Goal: Transaction & Acquisition: Purchase product/service

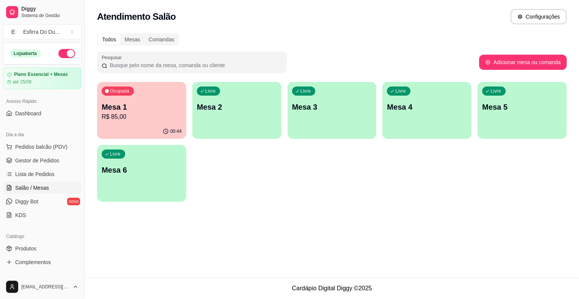
click at [148, 118] on p "R$ 85,00" at bounding box center [142, 116] width 80 height 9
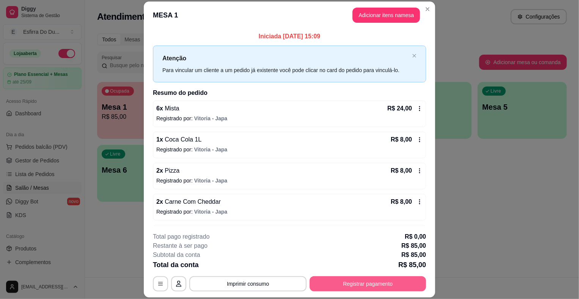
click at [364, 282] on button "Registrar pagamento" at bounding box center [368, 283] width 117 height 15
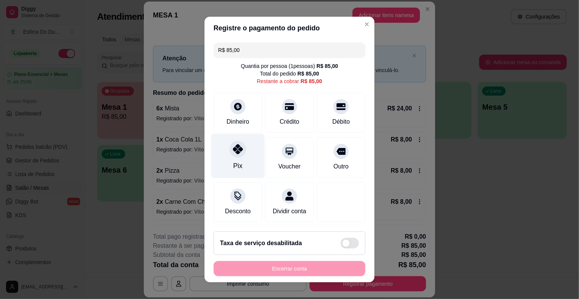
click at [234, 157] on div at bounding box center [238, 149] width 17 height 17
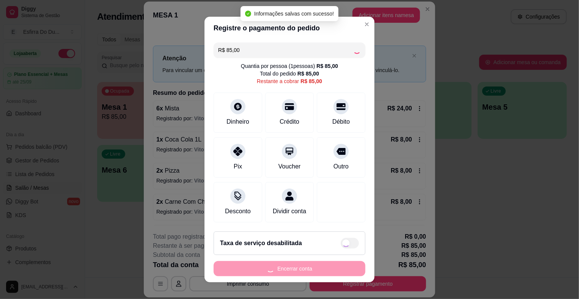
type input "R$ 0,00"
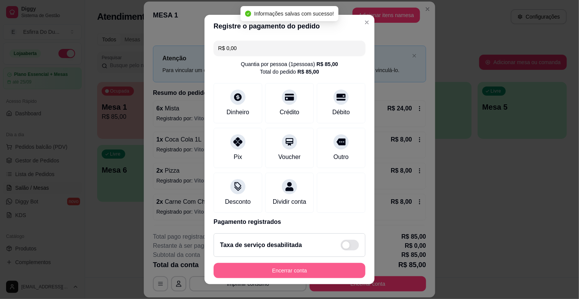
click at [243, 274] on button "Encerrar conta" at bounding box center [290, 270] width 152 height 15
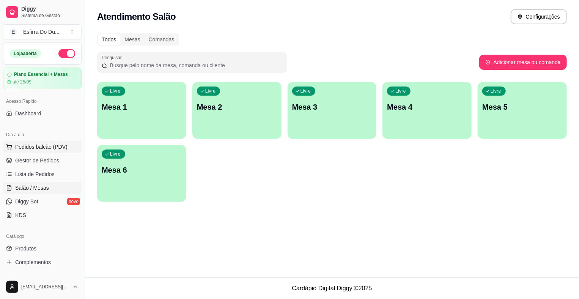
click at [65, 149] on span "Pedidos balcão (PDV)" at bounding box center [41, 147] width 52 height 8
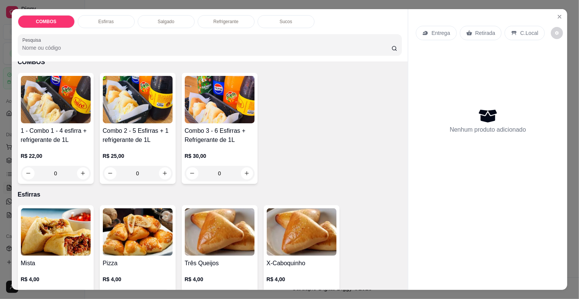
scroll to position [152, 0]
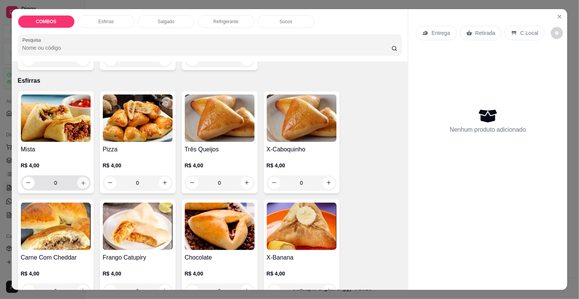
click at [80, 180] on icon "increase-product-quantity" at bounding box center [83, 183] width 6 height 6
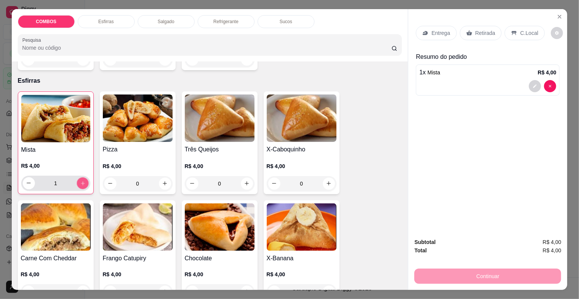
click at [80, 180] on icon "increase-product-quantity" at bounding box center [83, 183] width 6 height 6
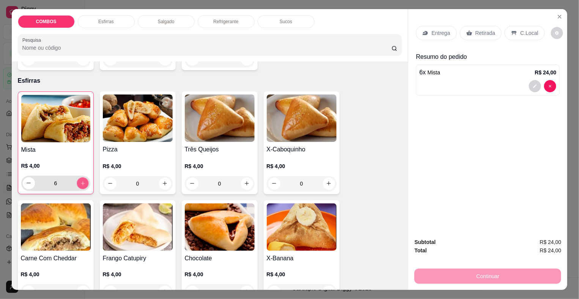
click at [80, 180] on icon "increase-product-quantity" at bounding box center [83, 183] width 6 height 6
click at [81, 180] on icon "increase-product-quantity" at bounding box center [83, 183] width 6 height 6
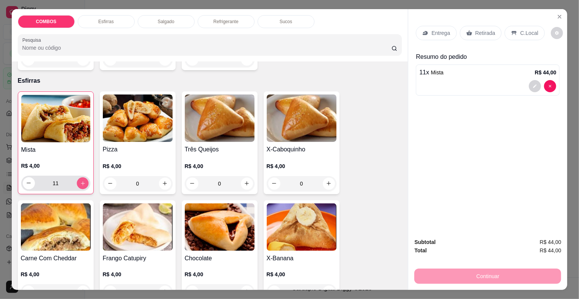
click at [81, 180] on icon "increase-product-quantity" at bounding box center [83, 183] width 6 height 6
type input "12"
click at [484, 30] on p "Retirada" at bounding box center [486, 33] width 20 height 8
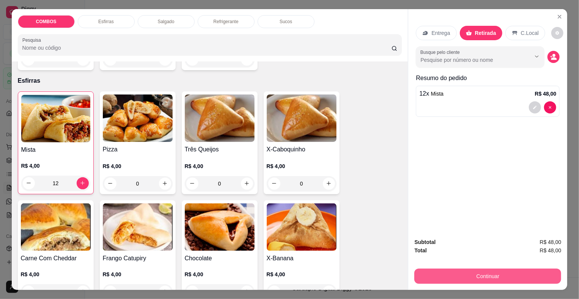
click at [456, 273] on button "Continuar" at bounding box center [487, 276] width 147 height 15
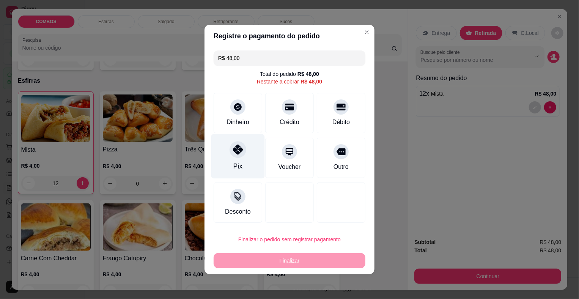
click at [228, 158] on div "Pix" at bounding box center [238, 156] width 54 height 44
type input "R$ 0,00"
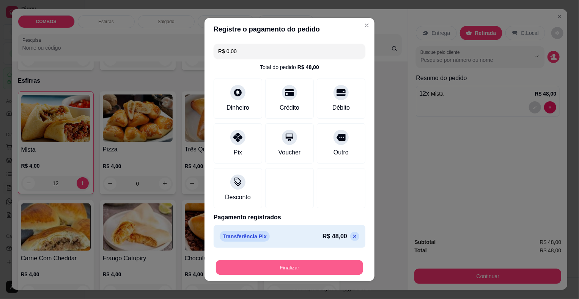
click at [253, 268] on button "Finalizar" at bounding box center [289, 267] width 147 height 15
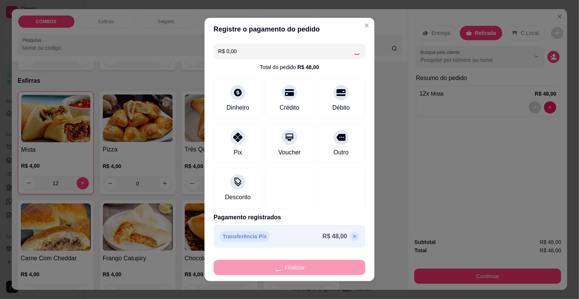
type input "0"
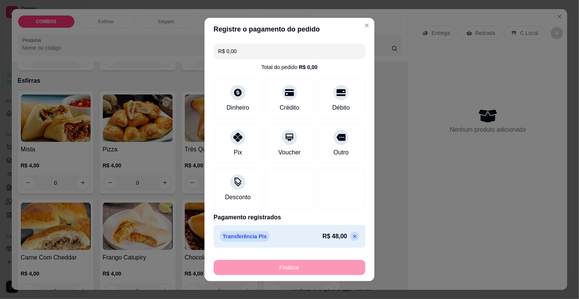
type input "-R$ 48,00"
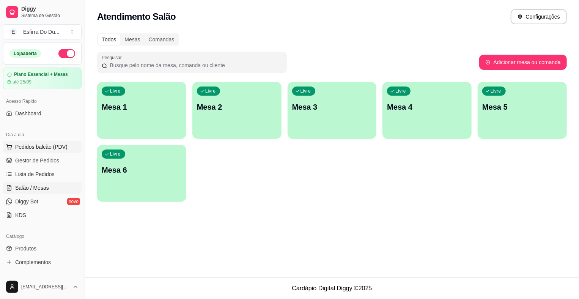
click at [39, 149] on span "Pedidos balcão (PDV)" at bounding box center [41, 147] width 52 height 8
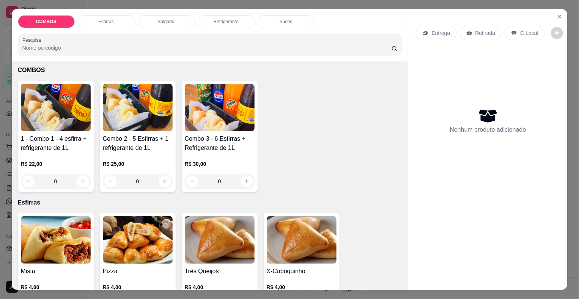
scroll to position [76, 0]
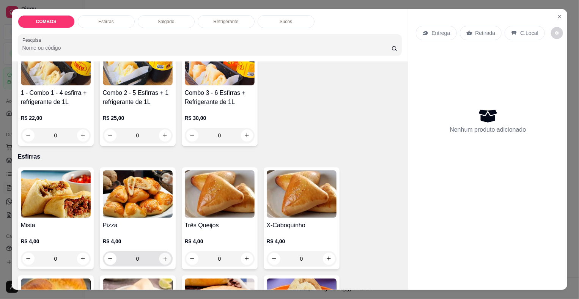
click at [165, 257] on icon "increase-product-quantity" at bounding box center [165, 259] width 6 height 6
click at [165, 257] on button "increase-product-quantity" at bounding box center [165, 259] width 12 height 12
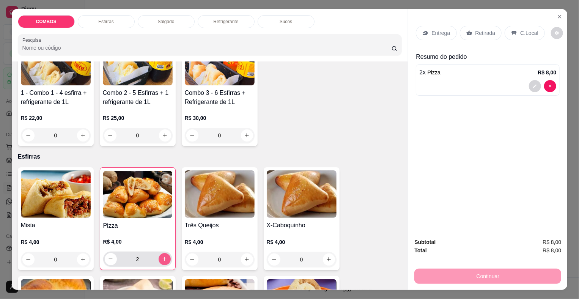
click at [165, 257] on button "increase-product-quantity" at bounding box center [165, 259] width 12 height 12
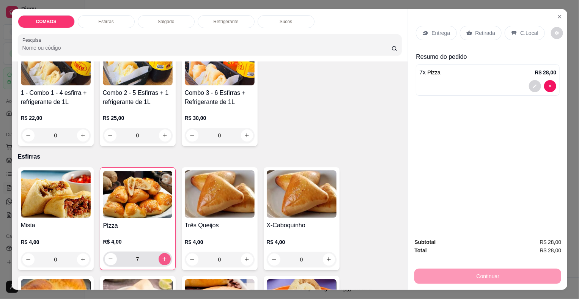
click at [165, 257] on button "increase-product-quantity" at bounding box center [165, 259] width 12 height 12
type input "8"
click at [478, 32] on p "Retirada" at bounding box center [486, 33] width 20 height 8
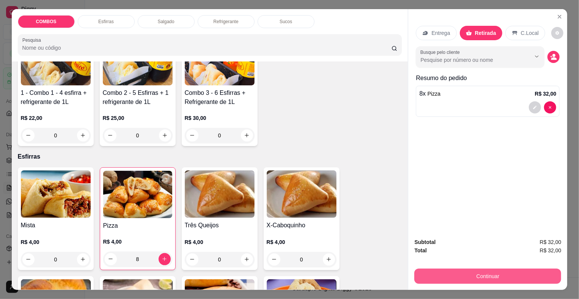
click at [452, 277] on button "Continuar" at bounding box center [487, 276] width 147 height 15
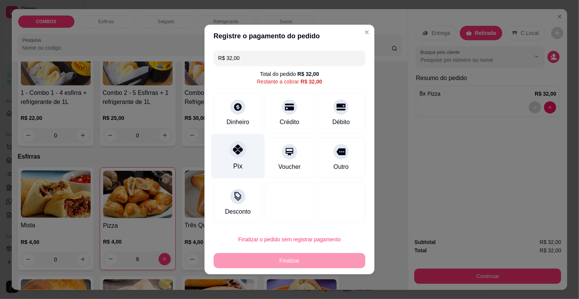
click at [224, 155] on div "Pix" at bounding box center [238, 156] width 54 height 44
type input "R$ 0,00"
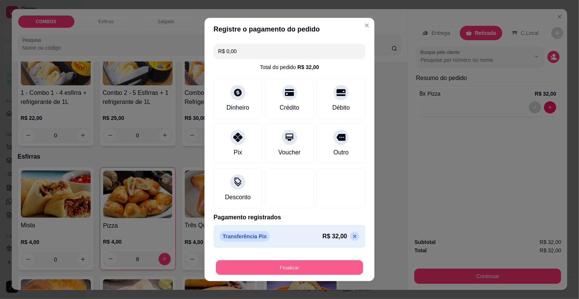
click at [262, 271] on button "Finalizar" at bounding box center [289, 267] width 147 height 15
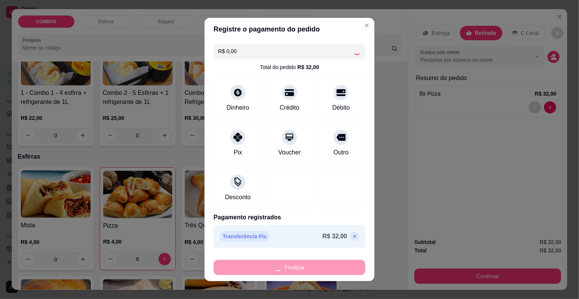
type input "0"
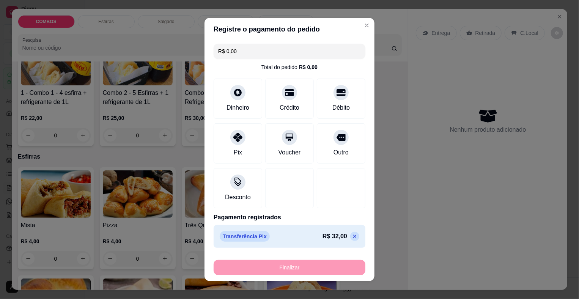
type input "-R$ 32,00"
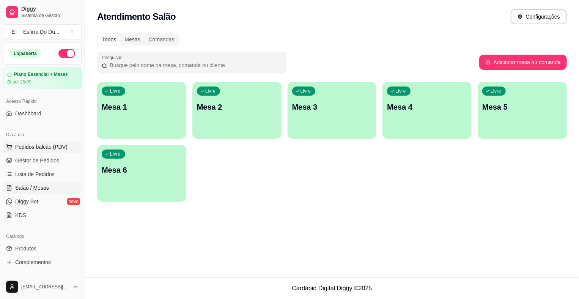
click at [47, 147] on span "Pedidos balcão (PDV)" at bounding box center [41, 147] width 52 height 8
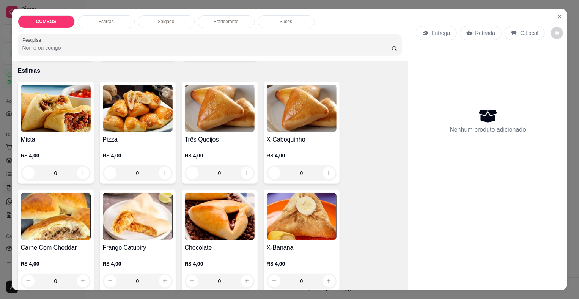
scroll to position [152, 0]
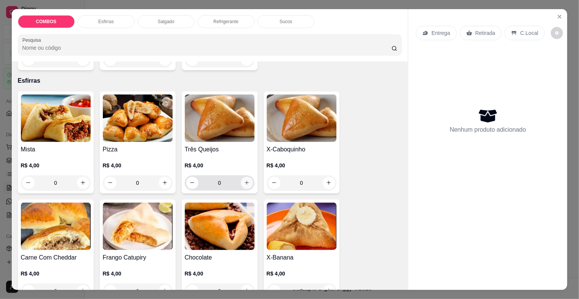
click at [241, 180] on button "increase-product-quantity" at bounding box center [247, 183] width 12 height 12
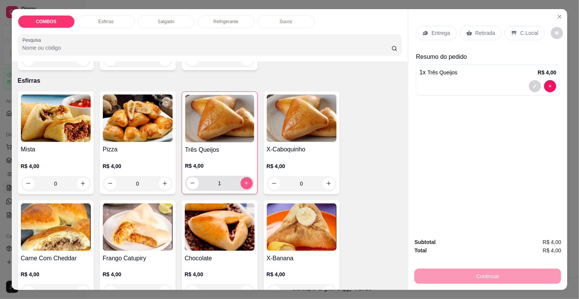
click at [244, 180] on icon "increase-product-quantity" at bounding box center [247, 183] width 6 height 6
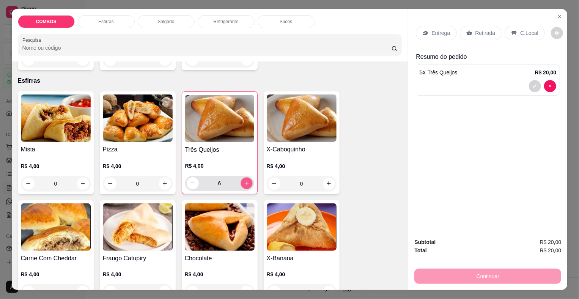
click at [244, 180] on icon "increase-product-quantity" at bounding box center [247, 183] width 6 height 6
click at [190, 180] on icon "decrease-product-quantity" at bounding box center [193, 183] width 6 height 6
type input "6"
click at [470, 31] on div "Retirada" at bounding box center [481, 33] width 42 height 14
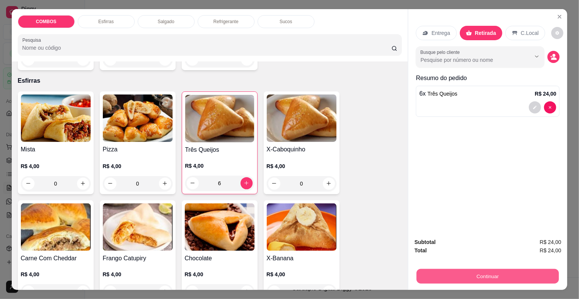
click at [470, 274] on button "Continuar" at bounding box center [488, 276] width 142 height 15
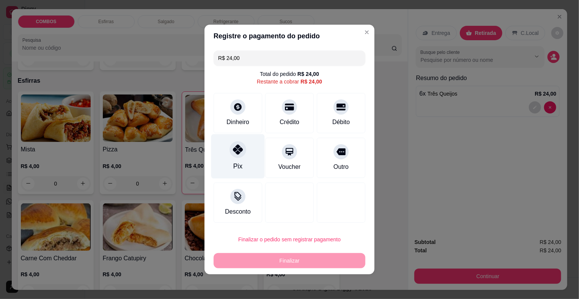
click at [244, 157] on div "Pix" at bounding box center [238, 156] width 54 height 44
type input "R$ 0,00"
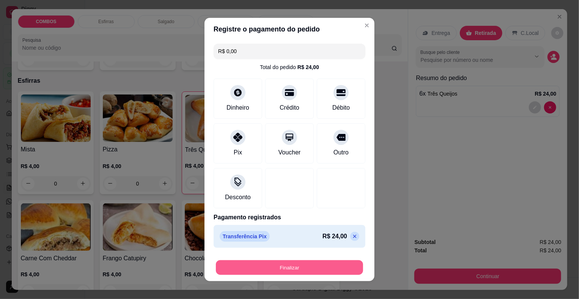
click at [288, 269] on button "Finalizar" at bounding box center [289, 267] width 147 height 15
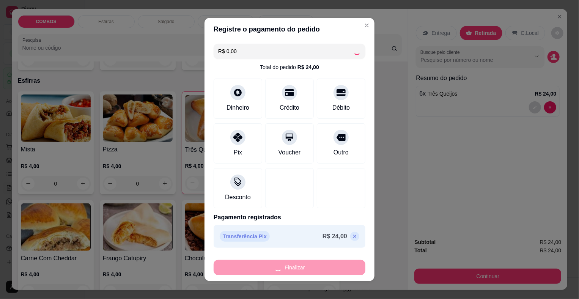
type input "0"
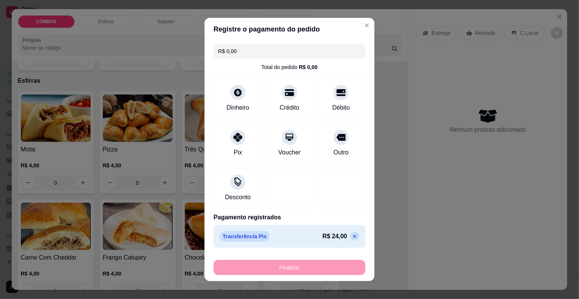
type input "-R$ 24,00"
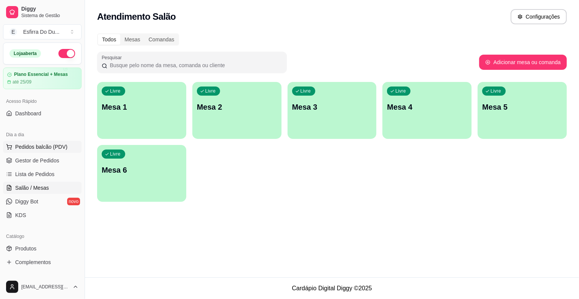
click at [53, 147] on span "Pedidos balcão (PDV)" at bounding box center [41, 147] width 52 height 8
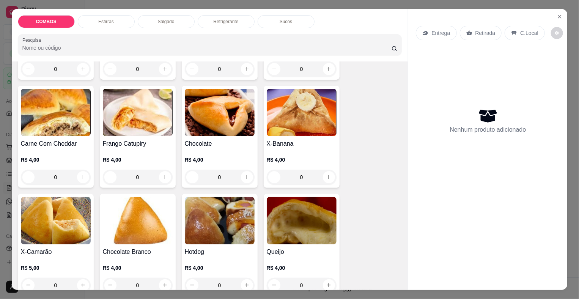
scroll to position [304, 0]
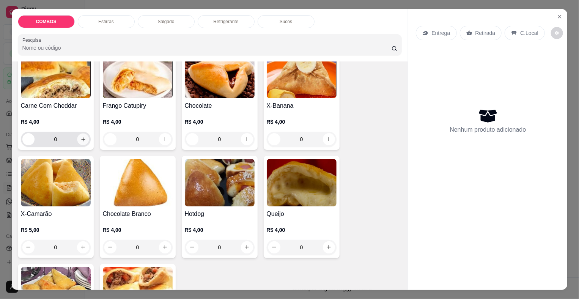
click at [80, 136] on icon "increase-product-quantity" at bounding box center [83, 139] width 6 height 6
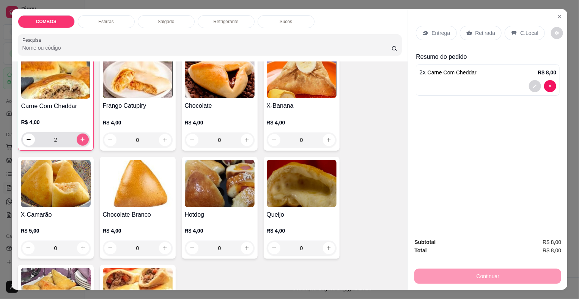
click at [80, 137] on icon "increase-product-quantity" at bounding box center [83, 140] width 6 height 6
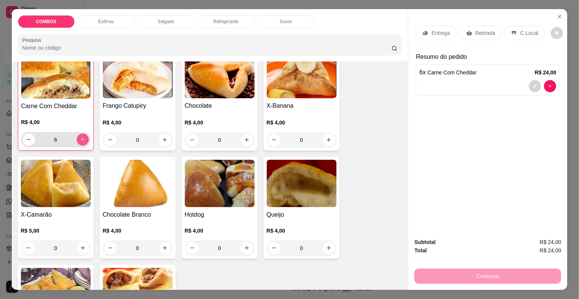
type input "7"
click at [487, 29] on p "Retirada" at bounding box center [486, 33] width 20 height 8
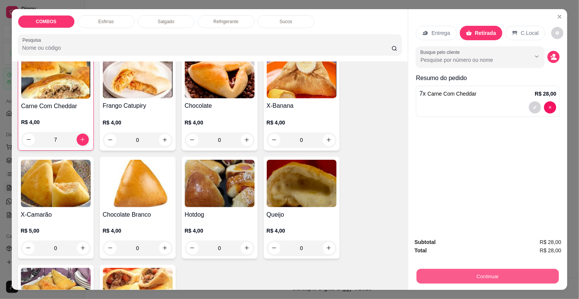
click at [477, 271] on button "Continuar" at bounding box center [488, 276] width 142 height 15
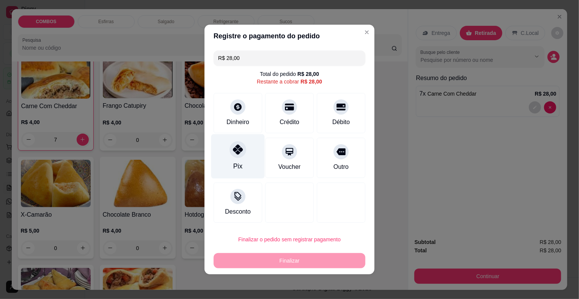
click at [248, 162] on div "Pix" at bounding box center [238, 156] width 54 height 44
type input "R$ 0,00"
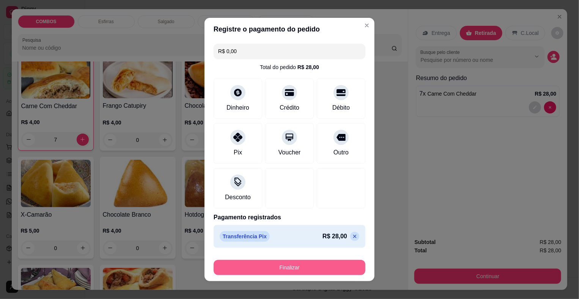
click at [246, 267] on button "Finalizar" at bounding box center [290, 267] width 152 height 15
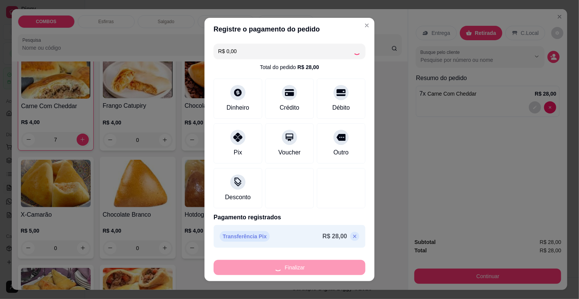
type input "0"
type input "-R$ 28,00"
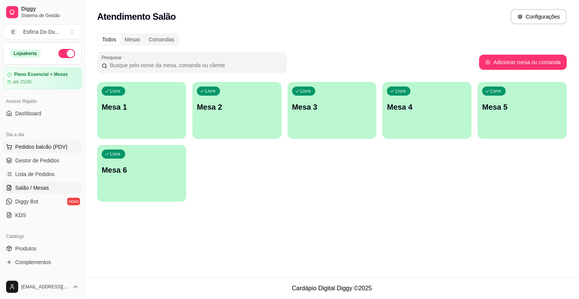
click at [56, 150] on span "Pedidos balcão (PDV)" at bounding box center [41, 147] width 52 height 8
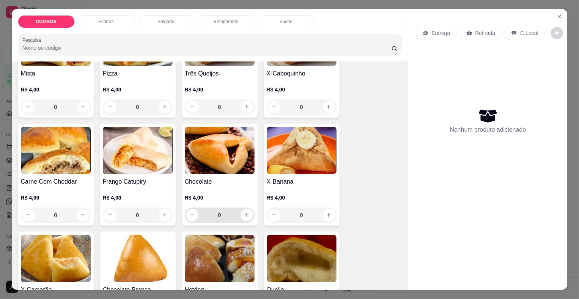
scroll to position [190, 0]
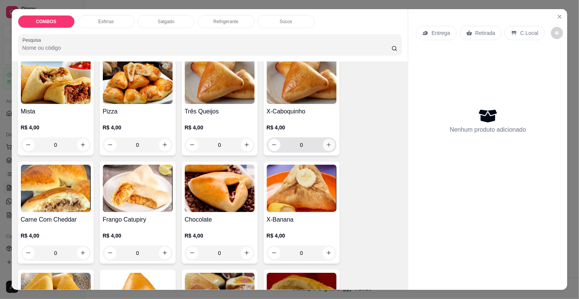
click at [326, 142] on icon "increase-product-quantity" at bounding box center [329, 145] width 6 height 6
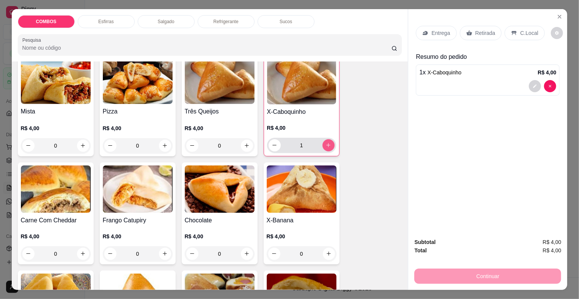
click at [326, 142] on icon "increase-product-quantity" at bounding box center [329, 145] width 6 height 6
type input "2"
click at [474, 35] on div "Retirada" at bounding box center [481, 33] width 42 height 14
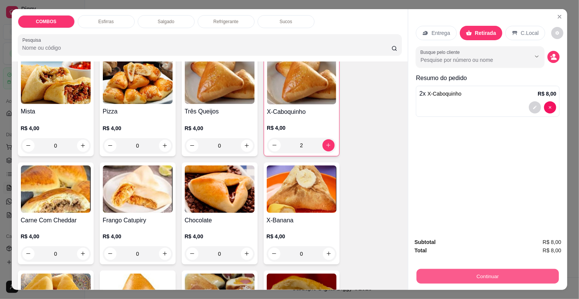
click at [457, 277] on button "Continuar" at bounding box center [488, 276] width 142 height 15
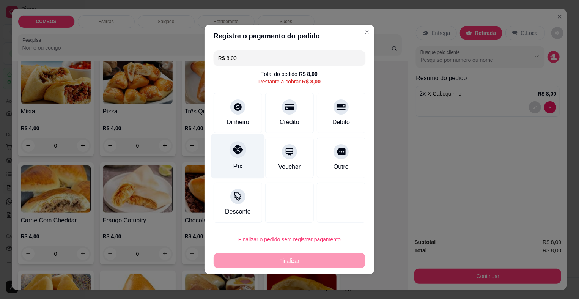
click at [235, 161] on div "Pix" at bounding box center [238, 156] width 54 height 44
type input "R$ 0,00"
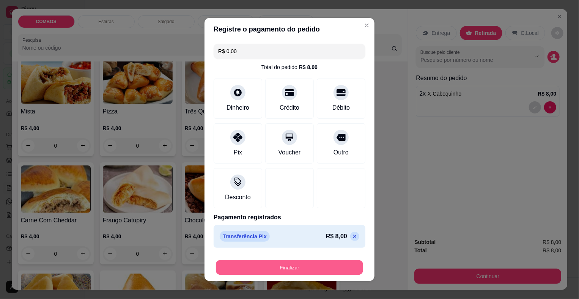
click at [276, 266] on button "Finalizar" at bounding box center [289, 267] width 147 height 15
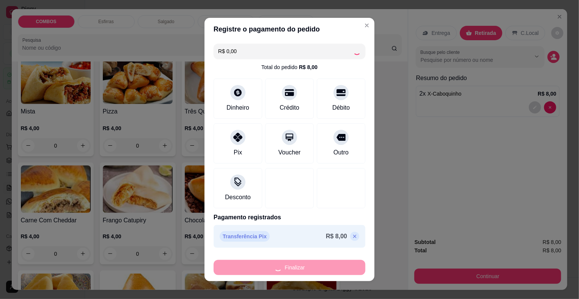
type input "0"
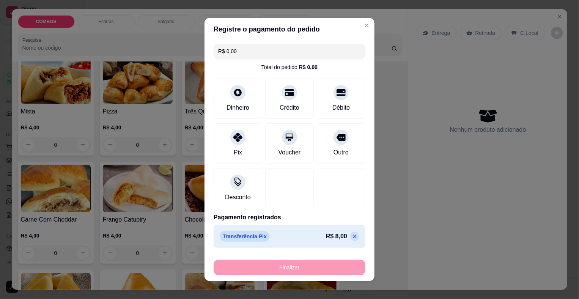
type input "-R$ 8,00"
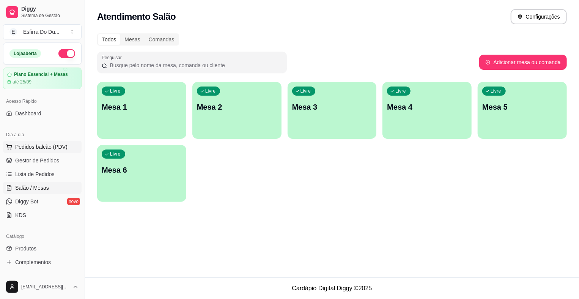
click at [51, 150] on span "Pedidos balcão (PDV)" at bounding box center [41, 147] width 52 height 8
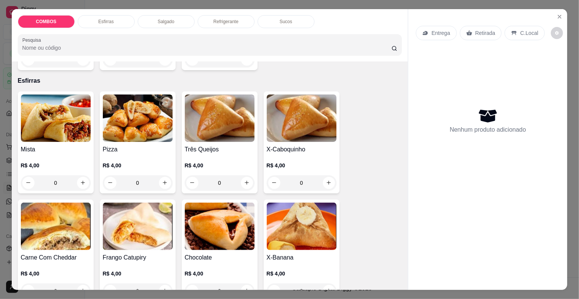
scroll to position [190, 0]
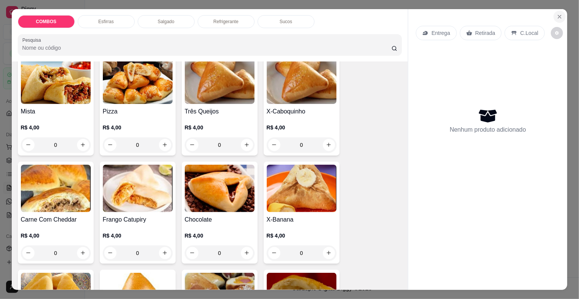
click at [561, 14] on button "Close" at bounding box center [560, 17] width 12 height 12
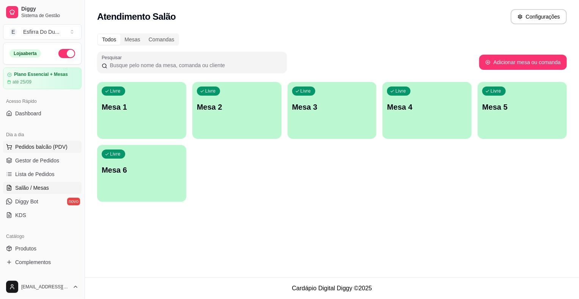
click at [50, 147] on span "Pedidos balcão (PDV)" at bounding box center [41, 147] width 52 height 8
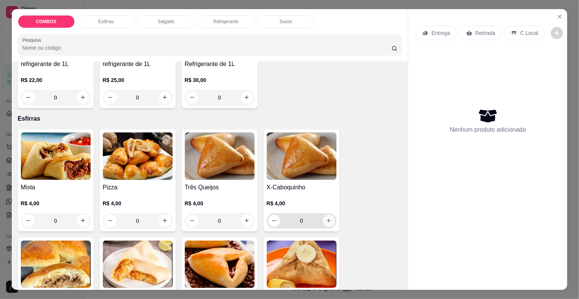
scroll to position [228, 0]
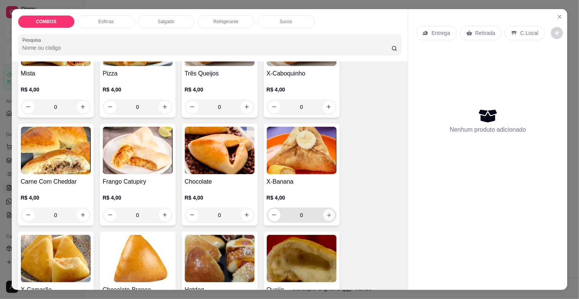
click at [323, 212] on button "increase-product-quantity" at bounding box center [329, 215] width 12 height 12
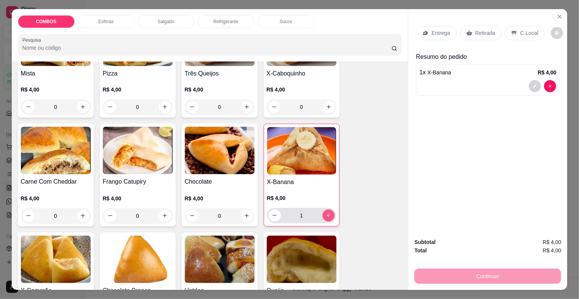
click at [323, 212] on button "increase-product-quantity" at bounding box center [329, 216] width 12 height 12
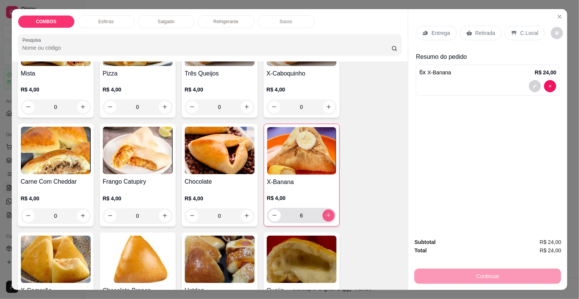
click at [323, 212] on button "increase-product-quantity" at bounding box center [329, 216] width 12 height 12
type input "9"
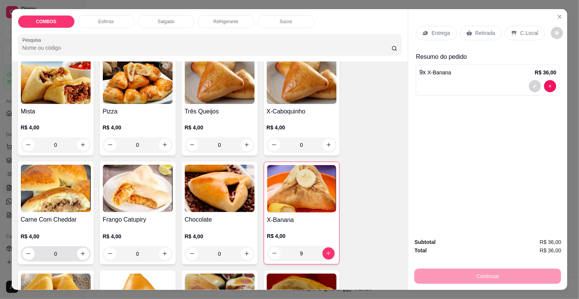
scroll to position [114, 0]
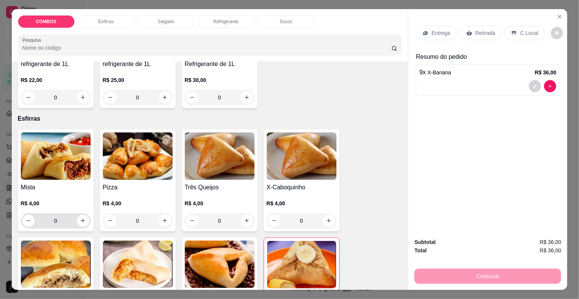
click at [84, 215] on button "increase-product-quantity" at bounding box center [83, 221] width 12 height 12
type input "1"
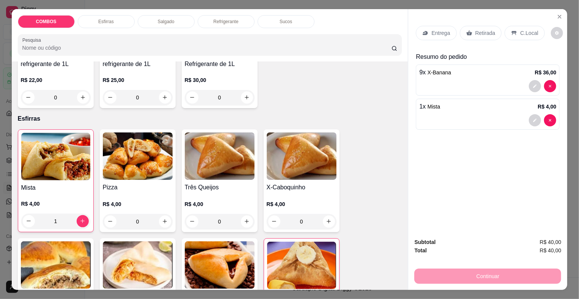
drag, startPoint x: 462, startPoint y: 27, endPoint x: 480, endPoint y: 41, distance: 22.4
click at [466, 30] on icon at bounding box center [469, 33] width 6 height 6
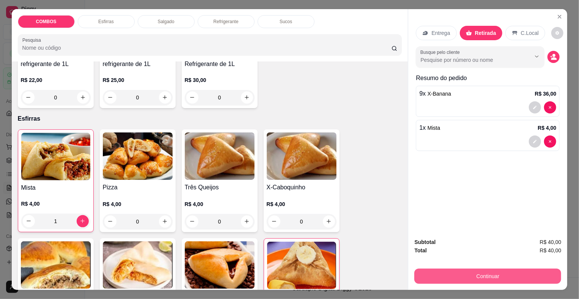
click at [472, 270] on button "Continuar" at bounding box center [487, 276] width 147 height 15
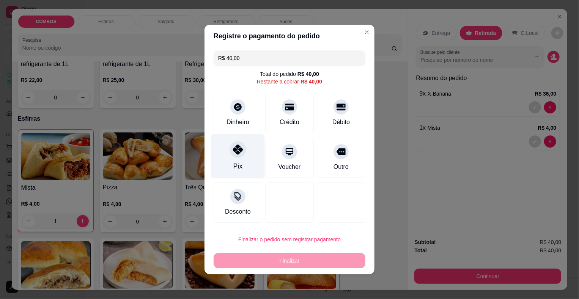
click at [234, 159] on div "Pix" at bounding box center [238, 156] width 54 height 44
type input "R$ 0,00"
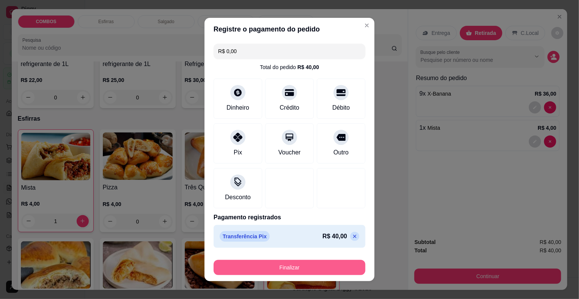
click at [269, 263] on button "Finalizar" at bounding box center [290, 267] width 152 height 15
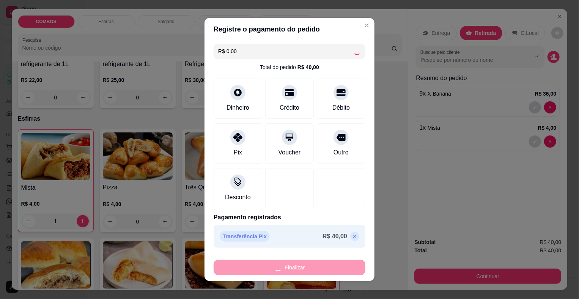
type input "0"
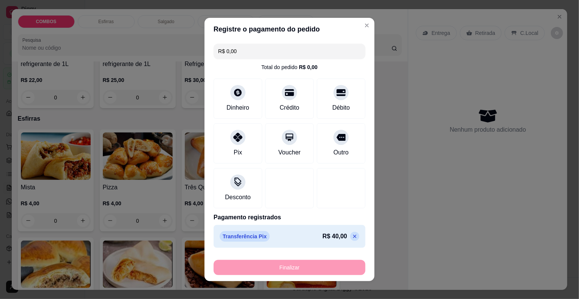
type input "-R$ 40,00"
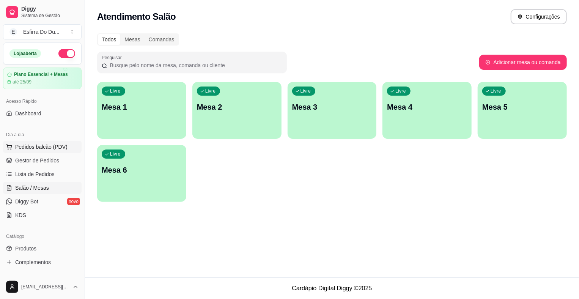
click at [54, 151] on button "Pedidos balcão (PDV)" at bounding box center [42, 147] width 79 height 12
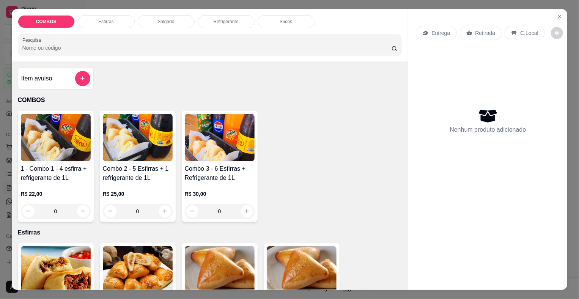
click at [200, 121] on img at bounding box center [220, 137] width 70 height 47
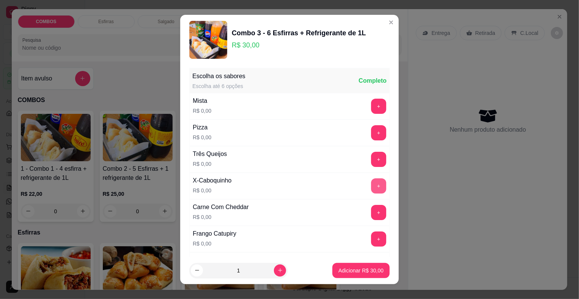
click at [371, 189] on button "+" at bounding box center [378, 185] width 15 height 15
click at [372, 189] on button "+" at bounding box center [379, 186] width 15 height 15
click at [191, 270] on button "decrease-product-quantity" at bounding box center [197, 271] width 12 height 12
type input "-1"
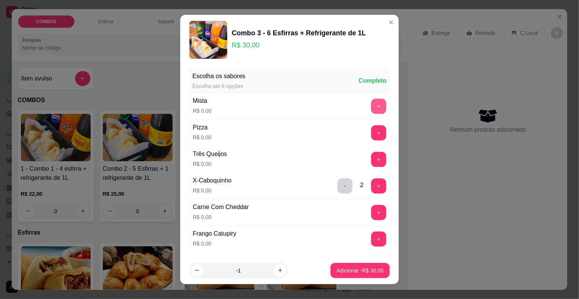
click at [371, 105] on button "+" at bounding box center [378, 106] width 15 height 15
click at [372, 105] on button "+" at bounding box center [379, 106] width 15 height 15
click at [371, 105] on button "+" at bounding box center [378, 106] width 15 height 15
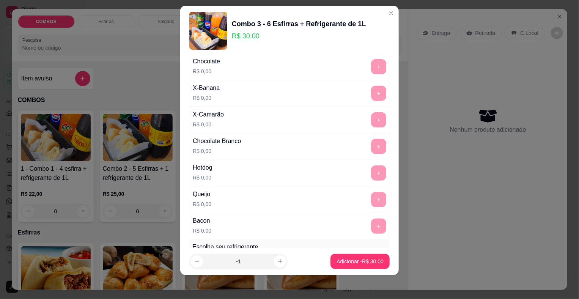
scroll to position [342, 0]
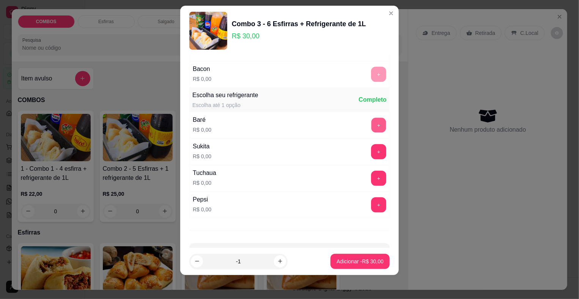
click at [372, 123] on button "+" at bounding box center [379, 125] width 15 height 15
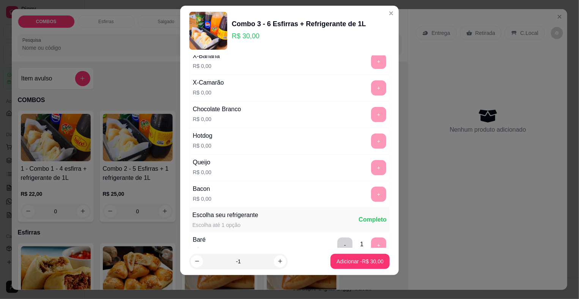
scroll to position [228, 0]
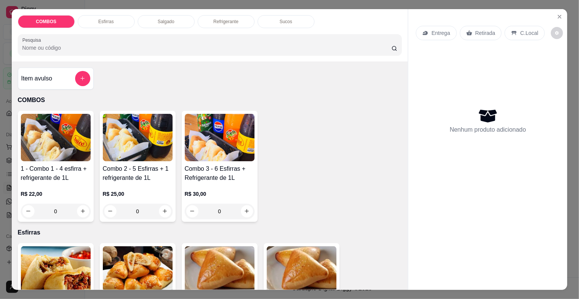
click at [200, 143] on img at bounding box center [220, 137] width 70 height 47
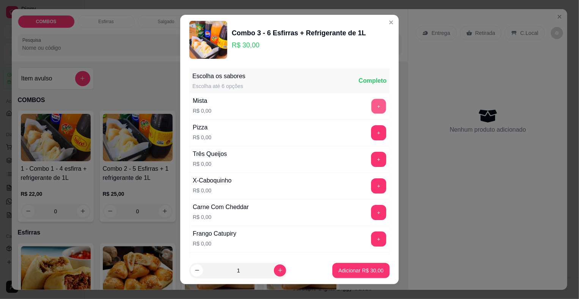
click at [372, 105] on button "+" at bounding box center [379, 106] width 15 height 15
click at [371, 105] on button "+" at bounding box center [378, 106] width 15 height 15
click at [372, 105] on button "+" at bounding box center [379, 106] width 15 height 15
click at [371, 186] on button "+" at bounding box center [378, 185] width 15 height 15
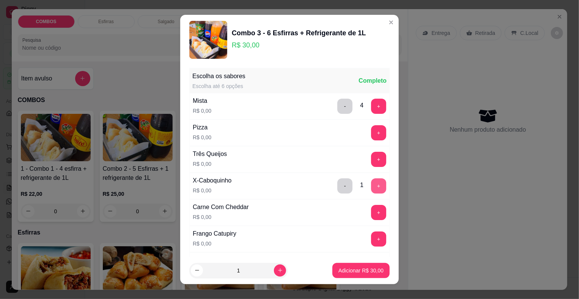
click at [371, 186] on button "+" at bounding box center [378, 185] width 15 height 15
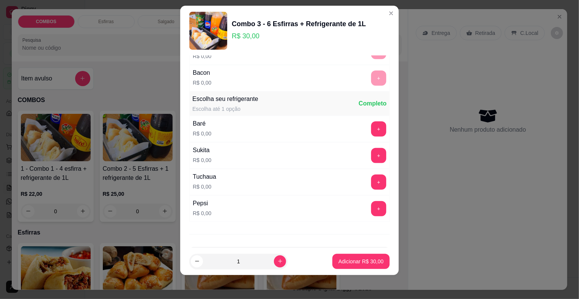
scroll to position [366, 0]
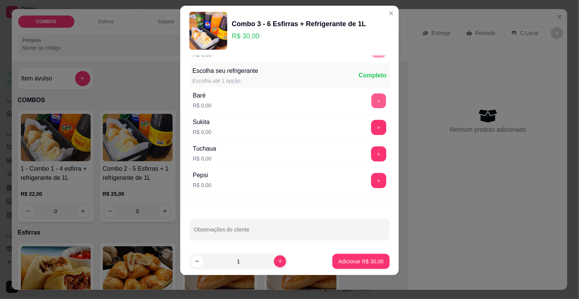
click at [372, 99] on button "+" at bounding box center [379, 101] width 15 height 15
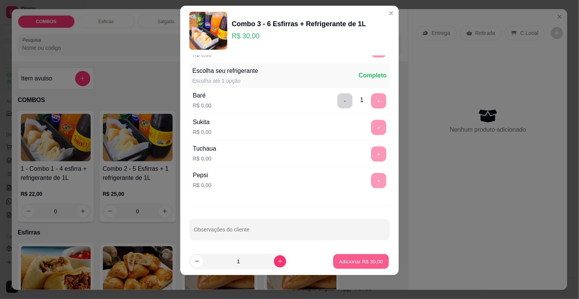
click at [341, 264] on p "Adicionar R$ 30,00" at bounding box center [361, 261] width 44 height 7
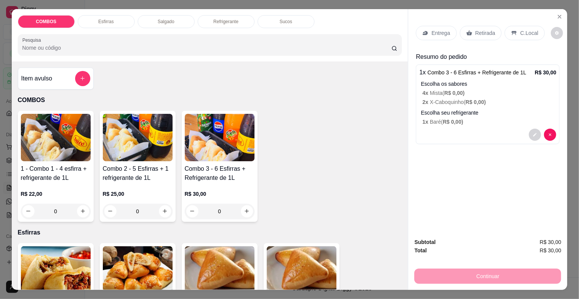
click at [471, 26] on div "Retirada" at bounding box center [481, 33] width 42 height 14
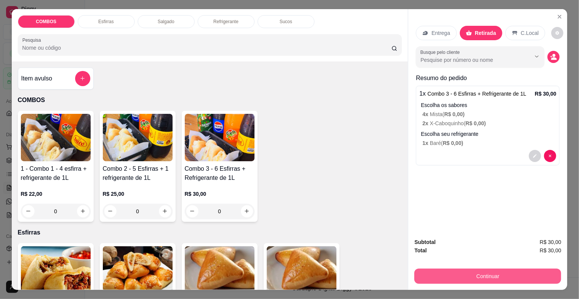
click at [462, 279] on button "Continuar" at bounding box center [487, 276] width 147 height 15
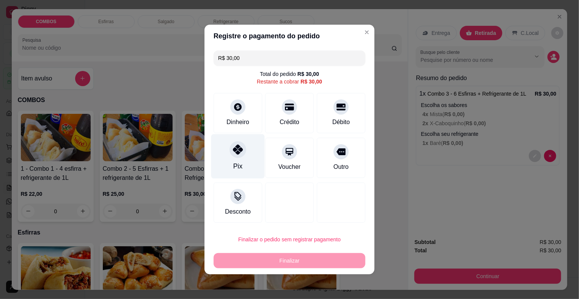
click at [240, 158] on div "Pix" at bounding box center [238, 156] width 54 height 44
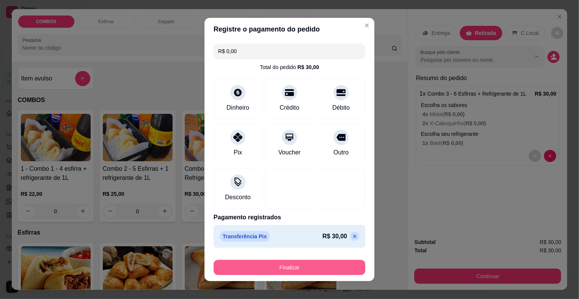
click at [243, 261] on button "Finalizar" at bounding box center [290, 267] width 152 height 15
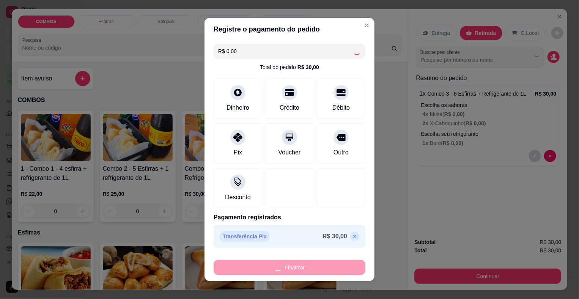
type input "-R$ 30,00"
